Goal: Task Accomplishment & Management: Complete application form

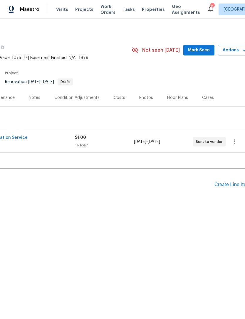
scroll to position [0, 81]
click at [229, 185] on div "Create Line Item" at bounding box center [233, 185] width 36 height 6
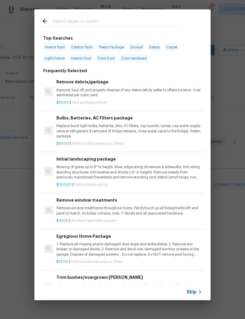
click at [226, 98] on div "Top Searches Interior Paint Exterior Paint Prelim Package Drywall Debris Carpet…" at bounding box center [122, 155] width 245 height 310
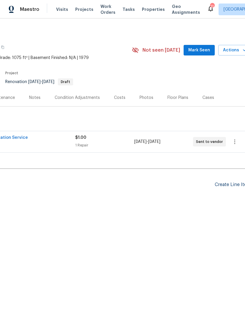
click at [228, 186] on div "Create Line Item" at bounding box center [233, 185] width 36 height 6
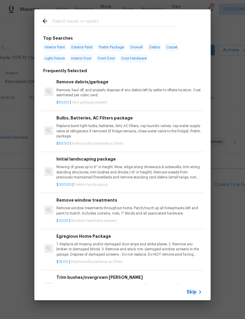
click at [160, 16] on div at bounding box center [109, 20] width 150 height 23
click at [160, 20] on input "text" at bounding box center [115, 22] width 124 height 9
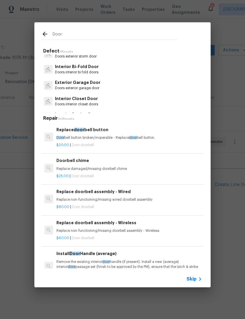
scroll to position [116, 0]
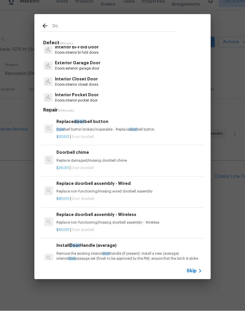
type input "D"
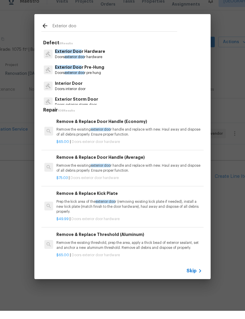
type input "Exterior door"
click at [97, 73] on p "Exterior Door Pre-Hung" at bounding box center [79, 76] width 48 height 6
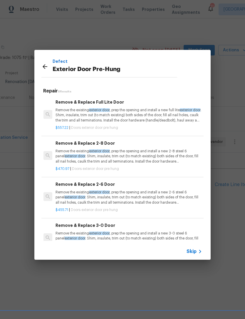
scroll to position [0, 1]
click at [149, 153] on p "Remove the existing exterior door , prep the opening and install a new 2-8 stee…" at bounding box center [128, 156] width 146 height 15
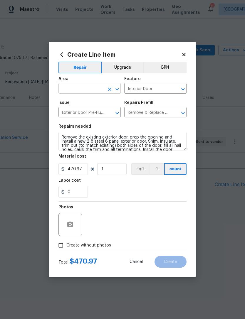
click at [99, 86] on input "text" at bounding box center [81, 89] width 46 height 9
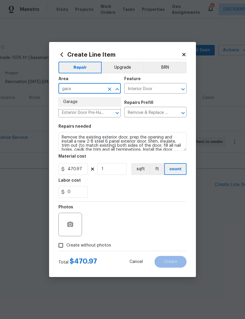
click at [89, 98] on li "Garage" at bounding box center [89, 102] width 62 height 10
type input "Garage"
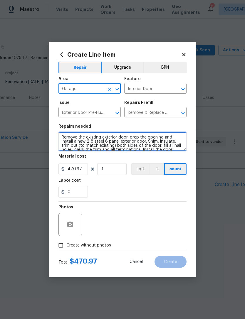
click at [65, 138] on textarea "Remove the existing exterior door, prep the opening and install a new 2-8 steel…" at bounding box center [122, 141] width 128 height 19
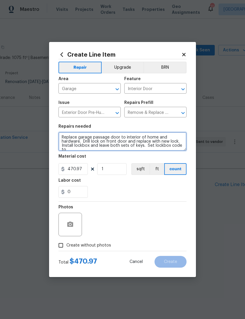
scroll to position [1, 0]
type textarea "Replace garage passage door to interior of home and hardware. Drill lock on fro…"
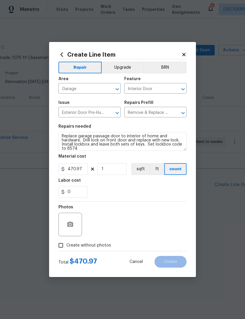
click at [171, 194] on div "0" at bounding box center [122, 192] width 128 height 12
click at [85, 170] on input "470.97" at bounding box center [72, 169] width 29 height 12
type input "525"
click at [126, 188] on div "0" at bounding box center [122, 192] width 128 height 12
click at [71, 223] on icon "button" at bounding box center [70, 224] width 6 height 5
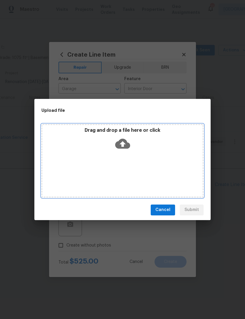
click at [125, 143] on icon at bounding box center [122, 144] width 15 height 10
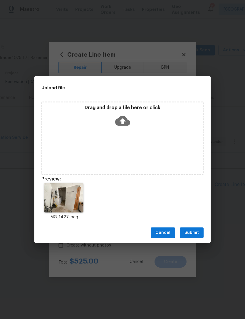
click at [193, 231] on span "Submit" at bounding box center [191, 232] width 14 height 7
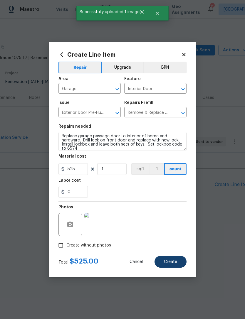
click at [173, 264] on span "Create" at bounding box center [170, 262] width 13 height 4
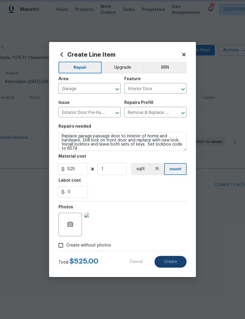
type input "0"
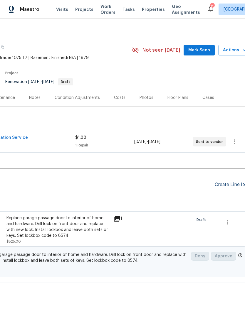
click at [228, 183] on div "Create Line Item" at bounding box center [233, 185] width 36 height 6
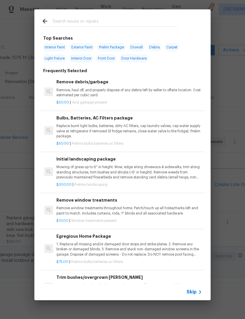
click at [228, 109] on div "Top Searches Interior Paint Exterior Paint Prelim Package Drywall Debris Carpet…" at bounding box center [122, 155] width 245 height 310
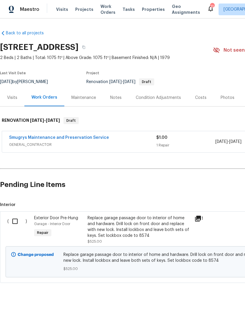
scroll to position [0, 0]
click at [13, 217] on input "checkbox" at bounding box center [17, 221] width 17 height 12
checkbox input "true"
click at [219, 304] on span "Create Work Order" at bounding box center [211, 304] width 39 height 7
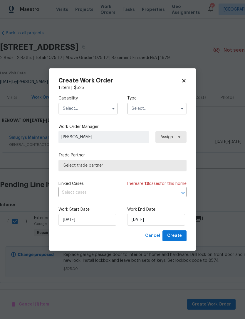
click at [94, 108] on input "text" at bounding box center [87, 109] width 59 height 12
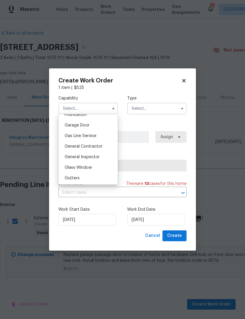
scroll to position [255, 0]
click at [93, 146] on span "General Contractor" at bounding box center [84, 146] width 38 height 4
type input "General Contractor"
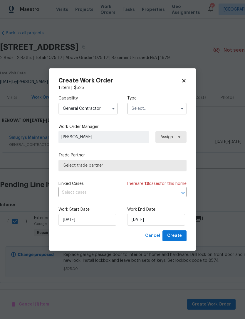
click at [161, 105] on input "text" at bounding box center [156, 109] width 59 height 12
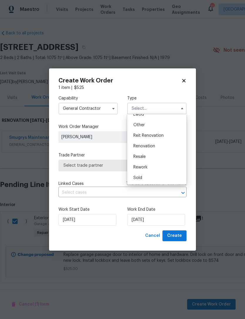
scroll to position [70, 0]
click at [154, 145] on span "Renovation" at bounding box center [144, 146] width 22 height 4
type input "Renovation"
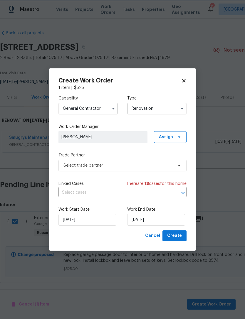
scroll to position [0, 0]
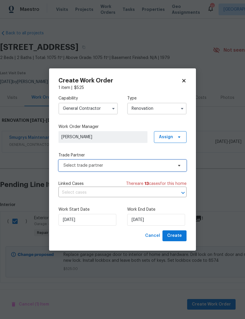
click at [167, 168] on span "Select trade partner" at bounding box center [118, 166] width 110 height 6
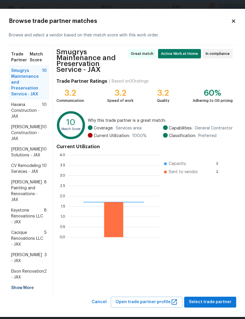
scroll to position [82, 91]
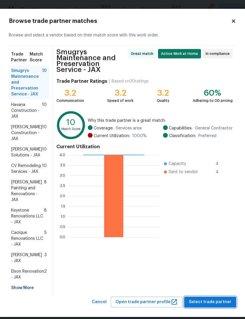
click at [217, 306] on span "Select trade partner" at bounding box center [210, 302] width 43 height 7
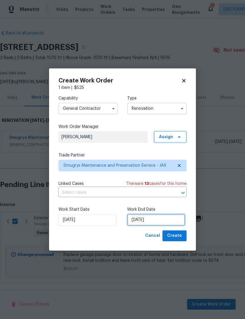
click at [168, 219] on input "[DATE]" at bounding box center [156, 220] width 58 height 12
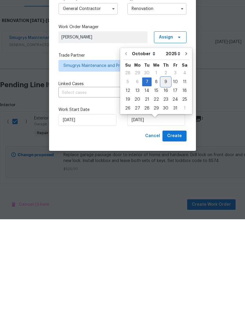
click at [163, 178] on div "9" at bounding box center [165, 182] width 9 height 8
type input "[DATE]"
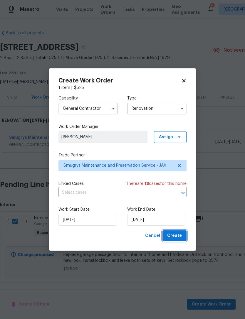
click at [178, 238] on span "Create" at bounding box center [174, 235] width 15 height 7
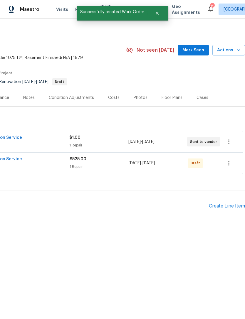
scroll to position [0, 87]
click at [232, 161] on icon "button" at bounding box center [228, 163] width 7 height 7
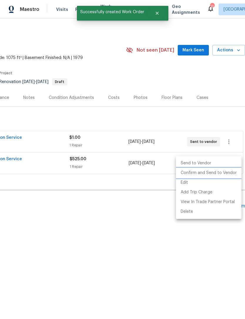
click at [228, 174] on li "Confirm and Send to Vendor" at bounding box center [208, 173] width 65 height 10
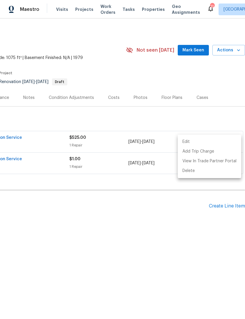
click at [166, 204] on div at bounding box center [122, 159] width 245 height 319
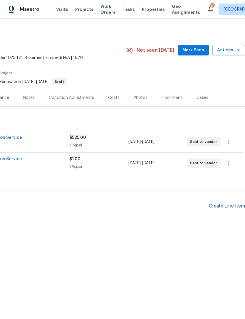
click at [223, 208] on div "Create Line Item" at bounding box center [227, 206] width 36 height 6
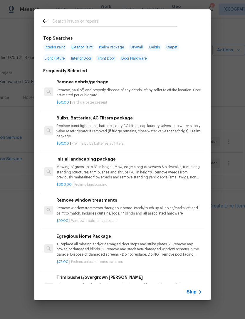
click at [154, 16] on div at bounding box center [109, 20] width 150 height 23
click at [142, 21] on input "text" at bounding box center [115, 22] width 124 height 9
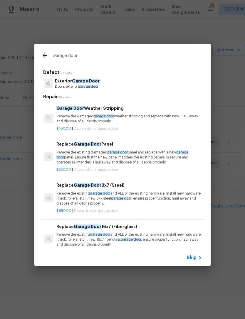
type input "Garage door"
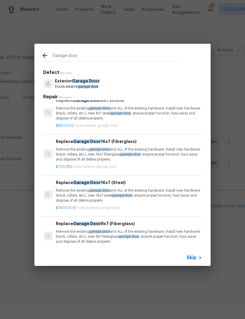
scroll to position [85, 0]
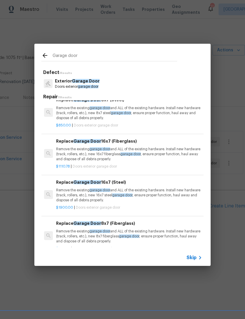
click at [163, 188] on p "Remove the existing garage door and ALL of the existing hardware. Install new h…" at bounding box center [129, 195] width 146 height 15
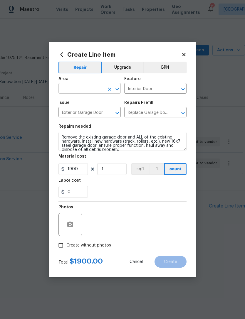
click at [92, 85] on input "text" at bounding box center [81, 89] width 46 height 9
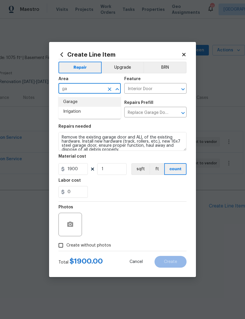
click at [72, 102] on li "Garage" at bounding box center [89, 102] width 62 height 10
type input "Garage"
click at [159, 85] on input "Interior Door" at bounding box center [147, 89] width 46 height 9
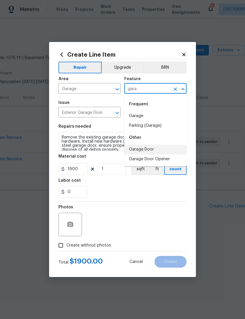
click at [149, 148] on li "Garage Door" at bounding box center [155, 150] width 62 height 10
type input "Garage Door"
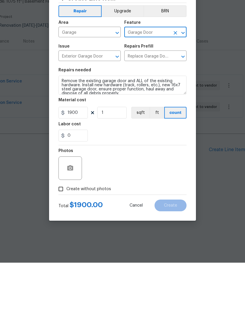
click at [75, 213] on div at bounding box center [69, 224] width 23 height 23
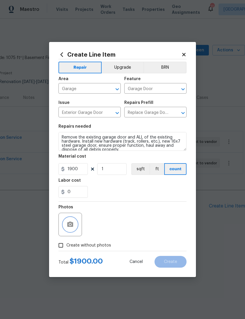
click at [68, 228] on icon "button" at bounding box center [70, 224] width 7 height 7
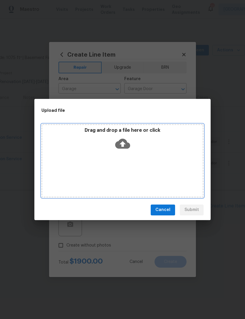
click at [127, 143] on icon at bounding box center [122, 144] width 15 height 10
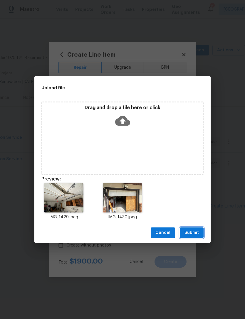
click at [193, 233] on span "Submit" at bounding box center [191, 232] width 14 height 7
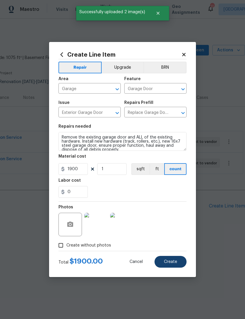
click at [171, 265] on button "Create" at bounding box center [170, 262] width 32 height 12
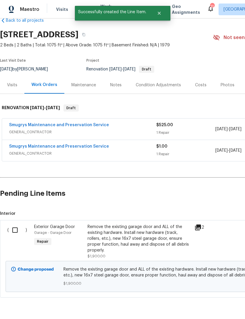
scroll to position [12, 0]
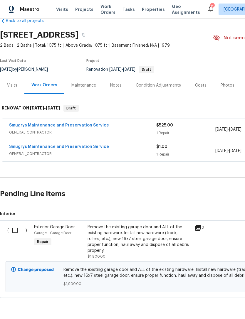
click at [17, 225] on input "checkbox" at bounding box center [17, 230] width 17 height 12
checkbox input "true"
click at [215, 307] on span "Create Work Order" at bounding box center [211, 304] width 39 height 7
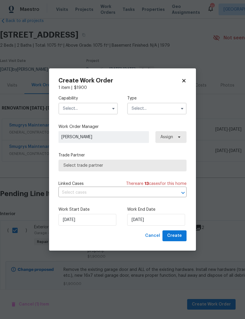
click at [95, 110] on input "text" at bounding box center [87, 109] width 59 height 12
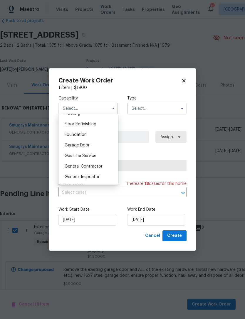
scroll to position [235, 0]
click at [86, 148] on span "Garage Door" at bounding box center [77, 146] width 25 height 4
type input "Garage Door"
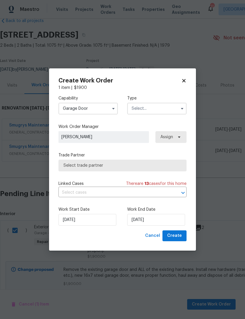
click at [164, 103] on input "text" at bounding box center [156, 109] width 59 height 12
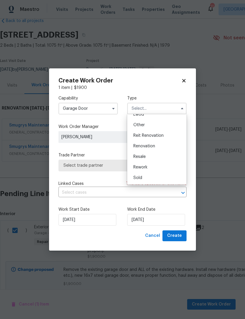
scroll to position [70, 0]
click at [152, 144] on span "Renovation" at bounding box center [144, 146] width 22 height 4
type input "Renovation"
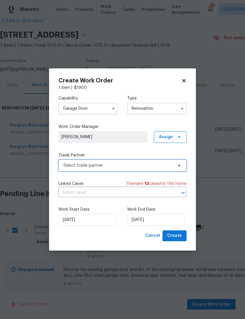
click at [144, 161] on span "Select trade partner" at bounding box center [122, 166] width 128 height 12
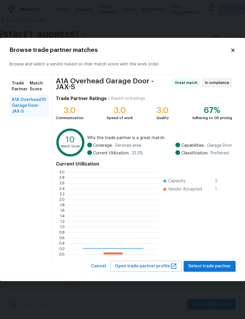
scroll to position [82, 91]
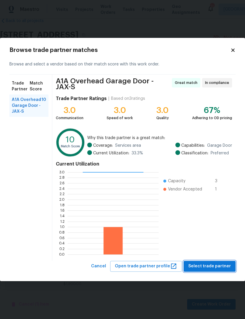
click at [215, 270] on span "Select trade partner" at bounding box center [209, 266] width 43 height 7
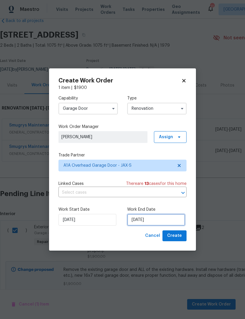
click at [168, 221] on input "[DATE]" at bounding box center [156, 220] width 58 height 12
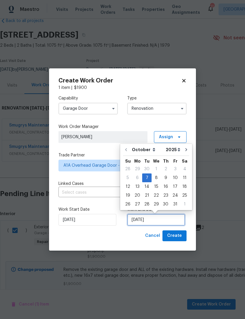
scroll to position [11, 0]
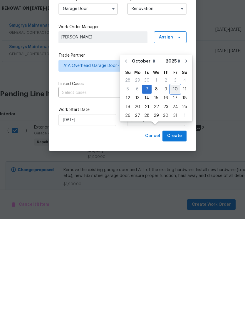
click at [171, 185] on div "10" at bounding box center [175, 189] width 10 height 8
type input "[DATE]"
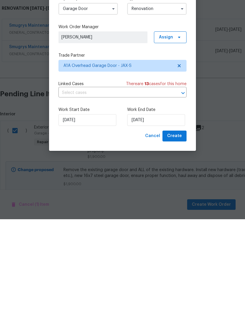
scroll to position [19, 0]
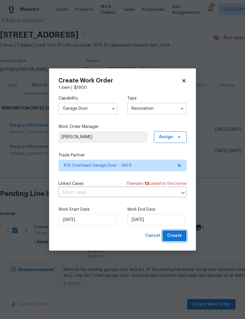
click at [177, 237] on span "Create" at bounding box center [174, 235] width 15 height 7
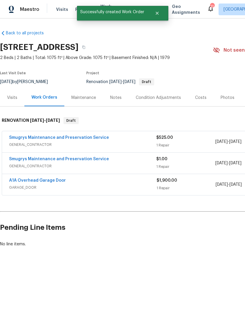
click at [137, 183] on div "A1A Overhead Garage Door" at bounding box center [82, 181] width 147 height 7
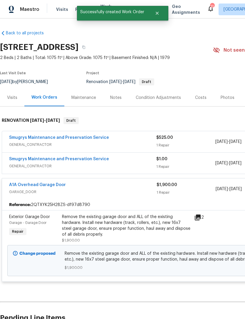
click at [107, 231] on div "Remove the existing garage door and ALL of the existing hardware. Install new h…" at bounding box center [126, 225] width 129 height 23
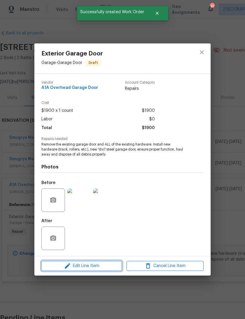
click at [103, 269] on span "Edit Line Item" at bounding box center [81, 265] width 77 height 7
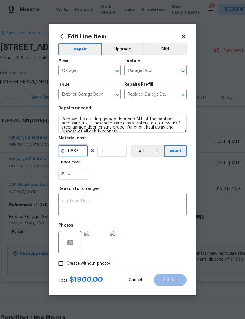
click at [82, 150] on input "1900" at bounding box center [72, 151] width 29 height 12
click at [148, 180] on div "0" at bounding box center [122, 174] width 128 height 12
type input "1"
click at [150, 207] on textarea at bounding box center [122, 205] width 121 height 12
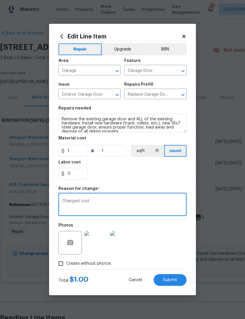
type textarea "Changed cost"
click at [128, 179] on div "0" at bounding box center [122, 174] width 128 height 12
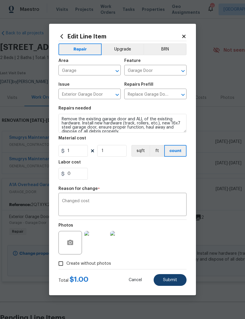
click at [172, 282] on span "Submit" at bounding box center [170, 280] width 14 height 4
type input "1900"
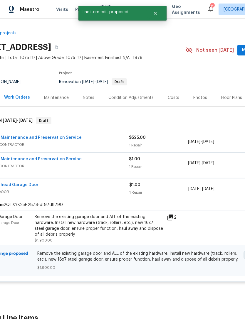
scroll to position [0, 29]
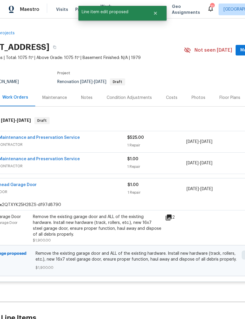
click at [171, 187] on div "$1.00" at bounding box center [156, 185] width 59 height 6
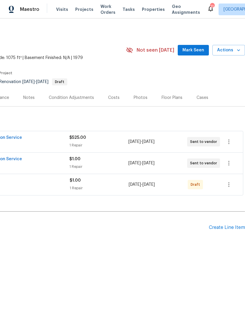
scroll to position [0, 87]
click at [232, 185] on icon "button" at bounding box center [228, 184] width 7 height 7
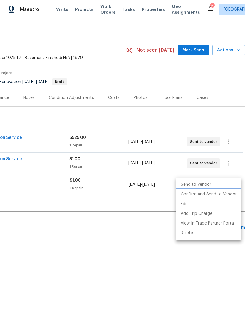
click at [226, 196] on li "Confirm and Send to Vendor" at bounding box center [208, 195] width 65 height 10
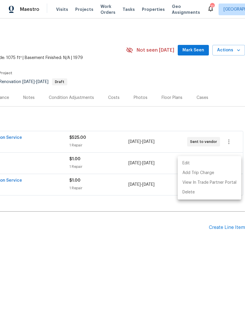
click at [147, 238] on div at bounding box center [122, 159] width 245 height 319
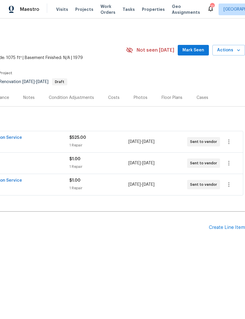
click at [197, 47] on span "Mark Seen" at bounding box center [193, 50] width 22 height 7
